Goal: Task Accomplishment & Management: Manage account settings

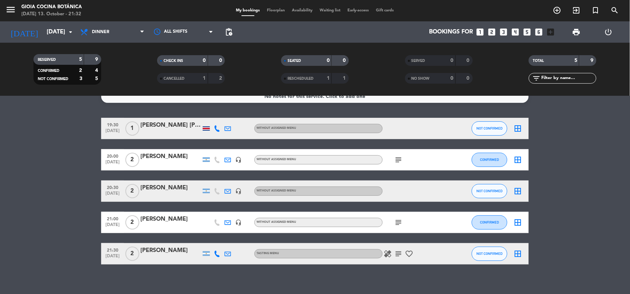
scroll to position [17, 0]
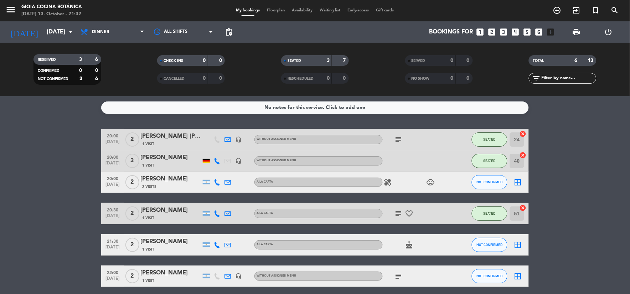
click at [53, 217] on bookings-row "20:00 [DATE] 2 [PERSON_NAME] [PERSON_NAME] Comercio 1 Visit headset_mic Without…" at bounding box center [315, 208] width 630 height 158
click at [482, 244] on span "NOT CONFIRMED" at bounding box center [490, 245] width 26 height 4
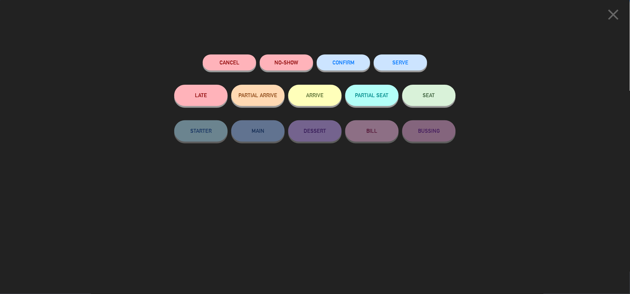
click at [429, 94] on span "SEAT" at bounding box center [429, 95] width 12 height 6
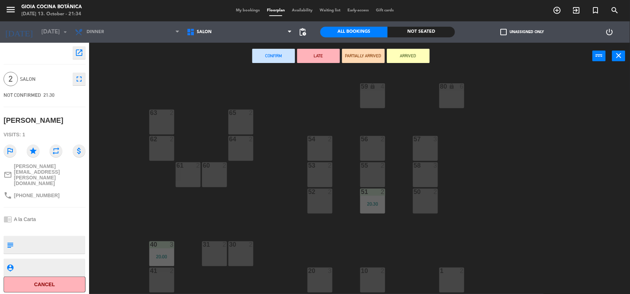
click at [365, 151] on div "56 2" at bounding box center [372, 148] width 25 height 25
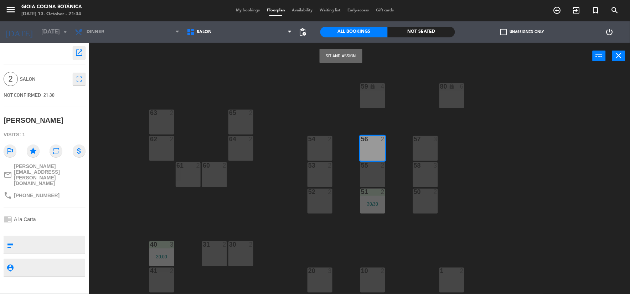
click at [342, 54] on button "Sit and Assign" at bounding box center [341, 56] width 43 height 14
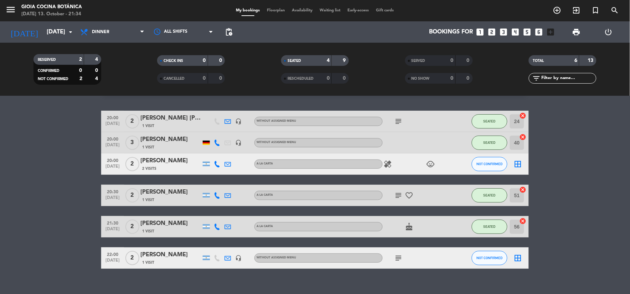
scroll to position [28, 0]
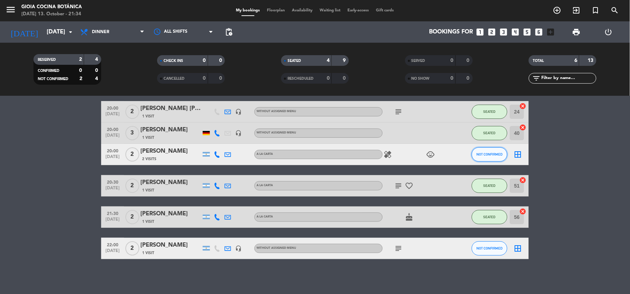
click at [486, 153] on span "NOT CONFIRMED" at bounding box center [490, 155] width 26 height 4
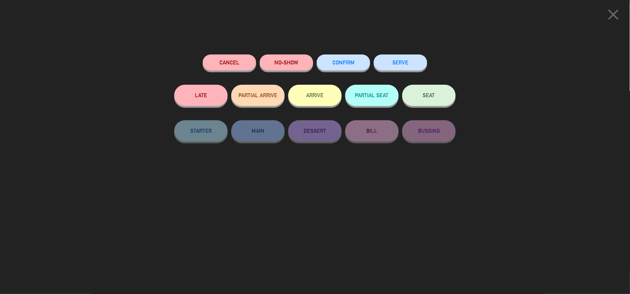
click at [302, 65] on button "NO-SHOW" at bounding box center [286, 63] width 53 height 16
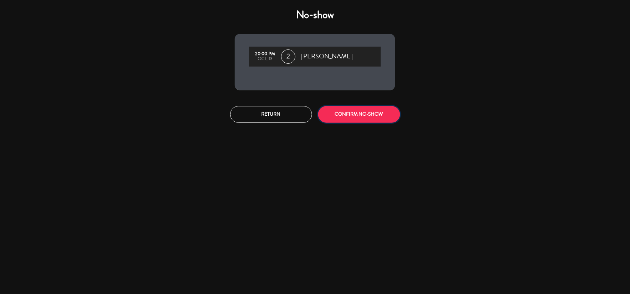
click at [347, 113] on button "CONFIRM NO-SHOW" at bounding box center [359, 114] width 82 height 17
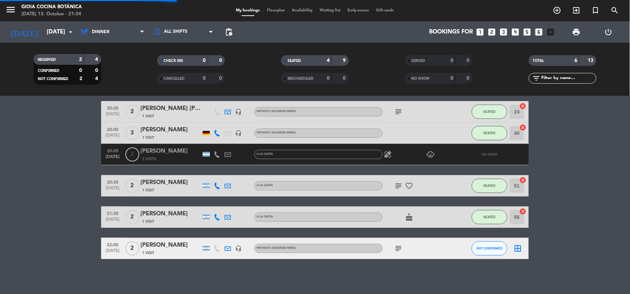
scroll to position [6, 0]
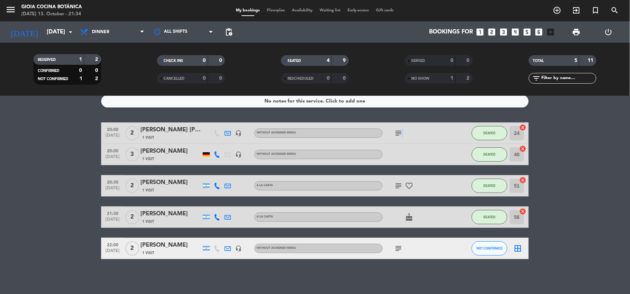
click at [401, 129] on icon "subject" at bounding box center [399, 133] width 9 height 9
click at [432, 267] on div "No notes for this service. Click to add one 20:00 Oct 13 2 Elida Aida Comercio …" at bounding box center [315, 195] width 630 height 198
click at [400, 246] on icon "subject" at bounding box center [399, 249] width 9 height 9
click at [408, 270] on div "No notes for this service. Click to add one 20:00 Oct 13 2 Elida Aida Comercio …" at bounding box center [315, 195] width 630 height 198
